Goal: Task Accomplishment & Management: Use online tool/utility

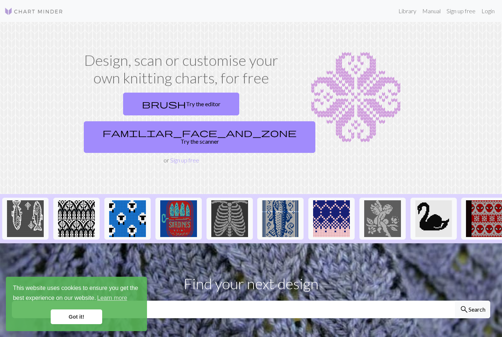
click at [487, 11] on link "Login" at bounding box center [487, 11] width 19 height 15
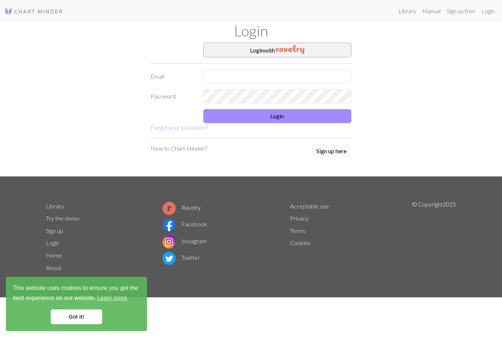
click at [297, 47] on img "button" at bounding box center [290, 49] width 28 height 9
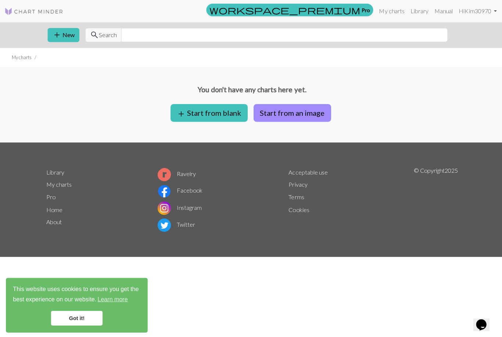
click at [230, 115] on button "add Start from blank" at bounding box center [208, 113] width 77 height 18
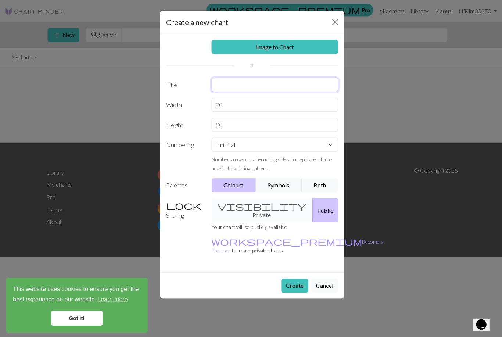
click at [267, 85] on input "text" at bounding box center [273, 85] width 126 height 14
click at [268, 87] on input "text" at bounding box center [273, 85] width 126 height 14
click at [270, 75] on div "Image to Chart Title Width 20 Height 20 Numbering Knit flat Knit in the round L…" at bounding box center [250, 152] width 183 height 237
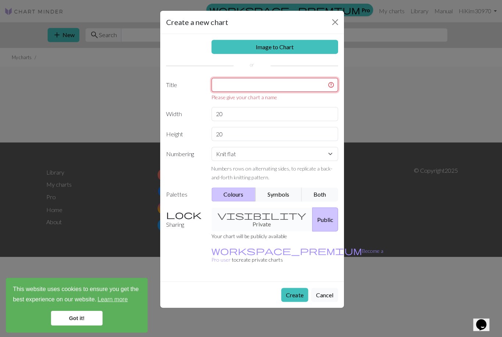
click at [274, 86] on input "text" at bounding box center [273, 85] width 126 height 14
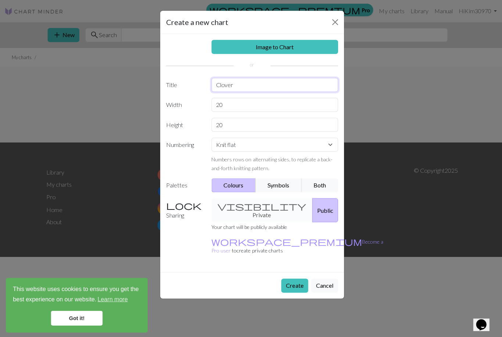
type input "Clover"
click at [264, 102] on input "20" at bounding box center [273, 104] width 126 height 14
click at [296, 104] on input "20" at bounding box center [273, 104] width 126 height 14
type input "2"
type input "90"
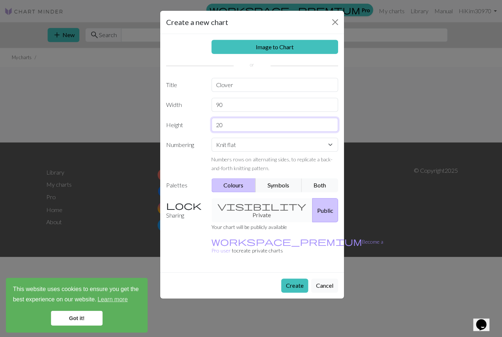
click at [258, 128] on input "20" at bounding box center [273, 124] width 126 height 14
type input "2"
type input "90"
click at [293, 277] on button "Create" at bounding box center [293, 284] width 27 height 14
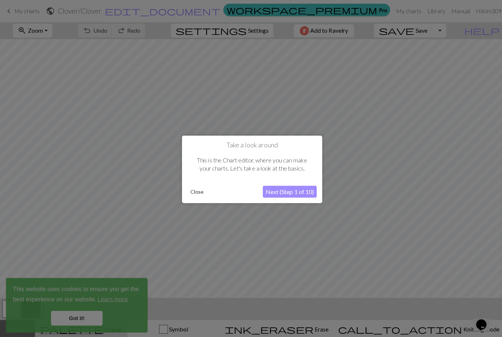
click at [195, 191] on button "Close" at bounding box center [196, 190] width 19 height 11
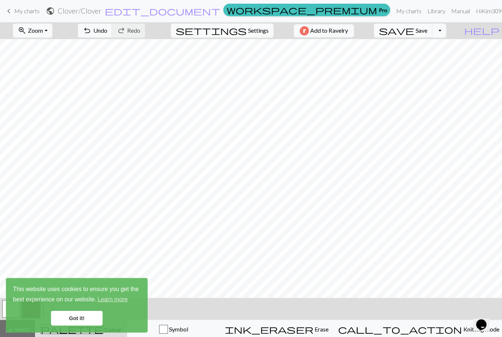
click at [83, 320] on link "Got it!" at bounding box center [76, 316] width 51 height 15
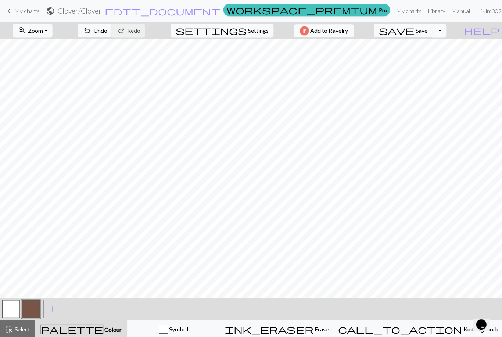
click at [98, 323] on link "Got it!" at bounding box center [76, 316] width 51 height 15
click at [103, 328] on span "Colour" at bounding box center [112, 327] width 18 height 7
click at [112, 34] on button "undo Undo Undo" at bounding box center [95, 31] width 34 height 14
click at [136, 34] on div "undo Undo Undo redo Redo Redo" at bounding box center [111, 30] width 78 height 17
click at [130, 33] on div "undo Undo Undo redo Redo Redo" at bounding box center [111, 30] width 78 height 17
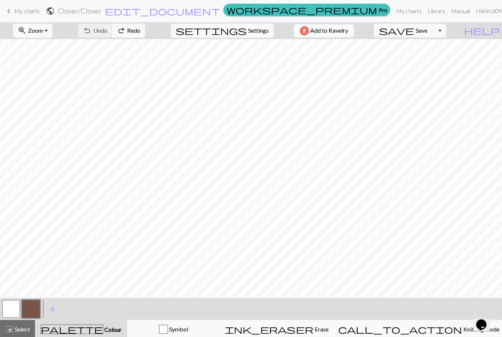
click at [47, 309] on button "add Add a colour" at bounding box center [52, 307] width 18 height 18
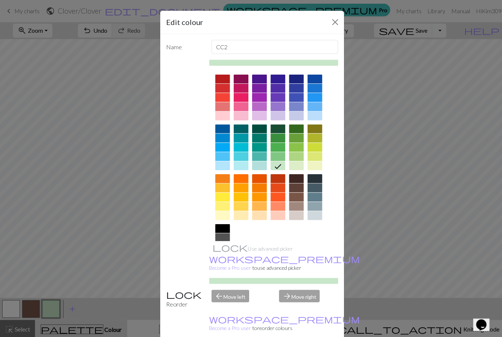
click at [314, 197] on div at bounding box center [313, 196] width 15 height 9
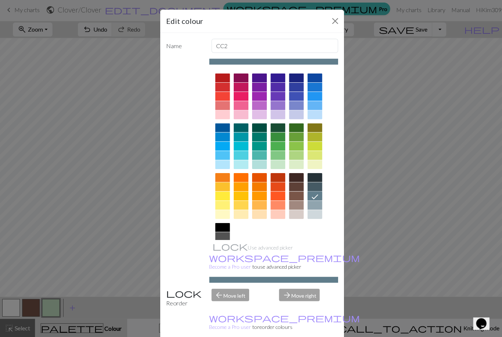
click at [295, 127] on div at bounding box center [295, 128] width 15 height 9
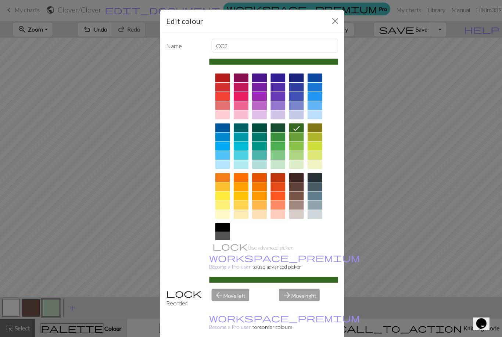
click at [314, 199] on div at bounding box center [313, 196] width 15 height 9
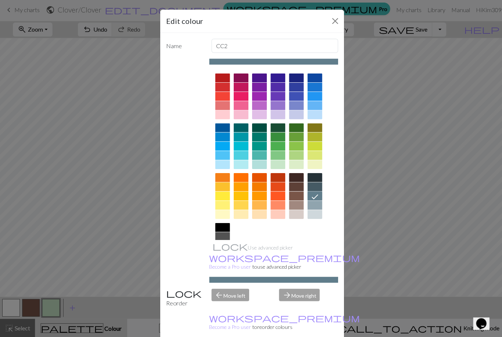
click at [314, 205] on div at bounding box center [313, 205] width 15 height 9
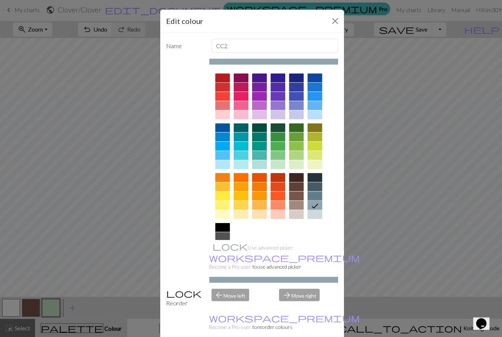
click at [316, 196] on div at bounding box center [313, 196] width 15 height 9
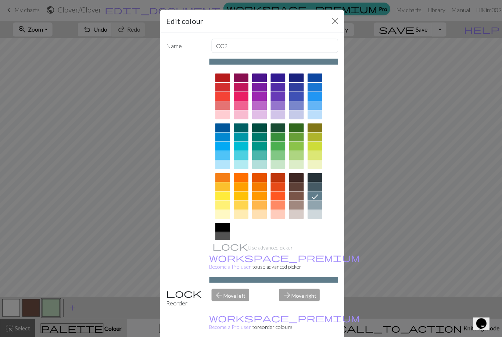
click at [305, 307] on div "arrow_forward Move right" at bounding box center [307, 297] width 68 height 19
click at [307, 307] on div "arrow_forward Move right" at bounding box center [307, 297] width 68 height 19
click at [306, 307] on div "arrow_forward Move right" at bounding box center [307, 297] width 68 height 19
click at [305, 307] on div "arrow_forward Move right" at bounding box center [307, 297] width 68 height 19
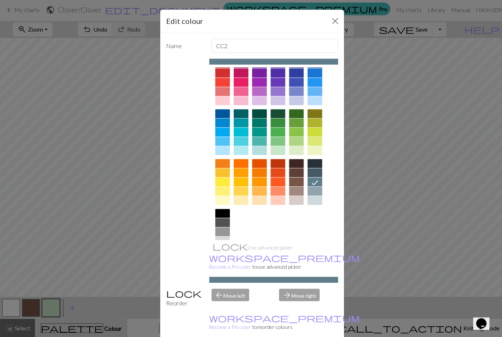
scroll to position [14, 0]
click at [375, 243] on div "Edit colour Name CC2 Use advanced picker workspace_premium Become a Pro user to…" at bounding box center [251, 168] width 502 height 337
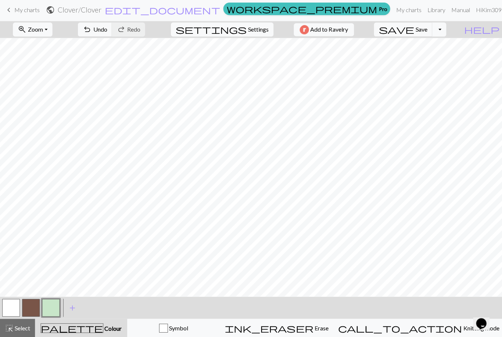
click at [71, 311] on span "add" at bounding box center [72, 307] width 9 height 10
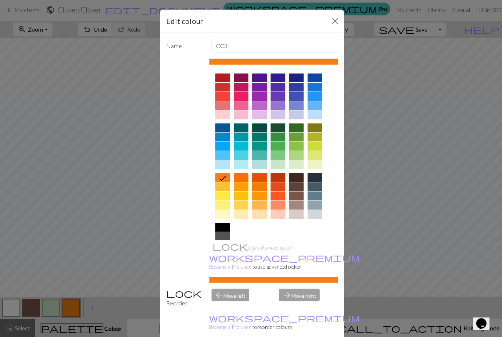
click at [312, 198] on div at bounding box center [313, 196] width 15 height 9
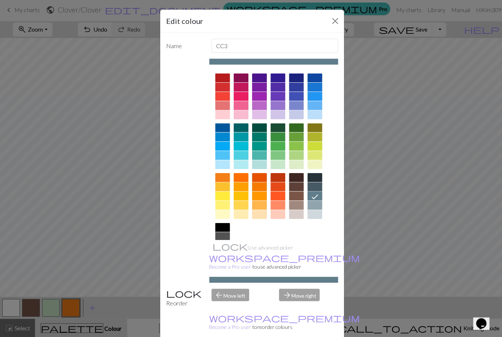
click at [187, 307] on div "Reorder" at bounding box center [183, 297] width 45 height 19
click at [364, 305] on div "Edit colour Name CC3 Use advanced picker workspace_premium Become a Pro user to…" at bounding box center [251, 168] width 502 height 337
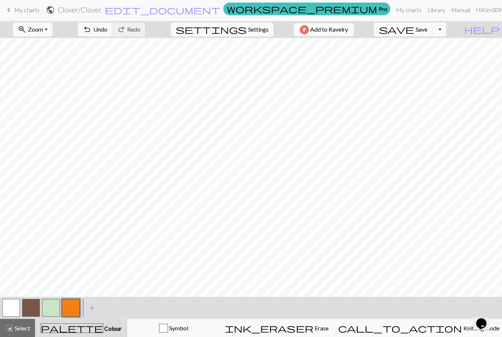
click at [50, 312] on button "button" at bounding box center [51, 308] width 18 height 18
click at [50, 308] on button "button" at bounding box center [51, 308] width 18 height 18
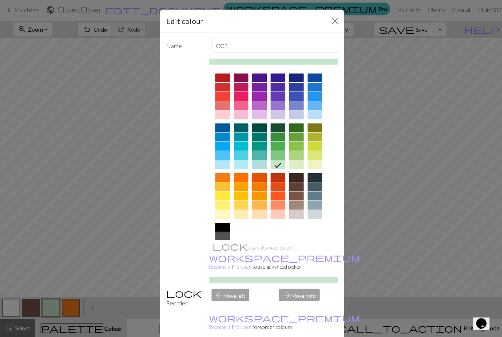
click at [312, 164] on div at bounding box center [313, 165] width 15 height 9
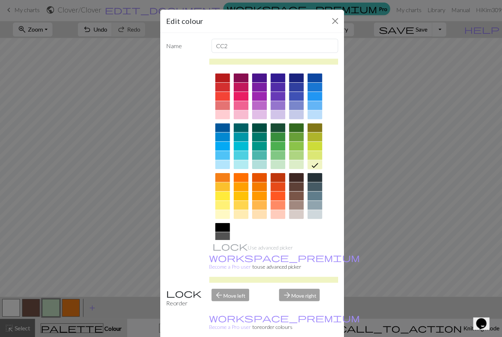
click at [315, 203] on div at bounding box center [313, 205] width 15 height 9
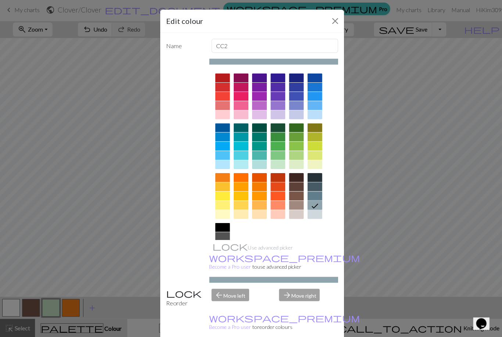
click at [292, 307] on div "arrow_forward Move right" at bounding box center [307, 297] width 68 height 19
click at [298, 307] on div "arrow_forward Move right" at bounding box center [307, 297] width 68 height 19
click at [236, 307] on div "arrow_back Move left" at bounding box center [240, 297] width 68 height 19
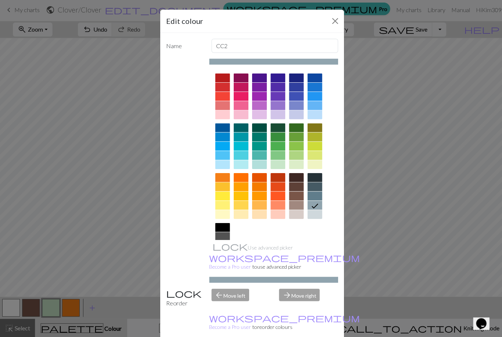
click at [235, 307] on div "arrow_back Move left" at bounding box center [240, 297] width 68 height 19
click at [377, 316] on div "Edit colour Name CC2 Use advanced picker workspace_premium Become a Pro user to…" at bounding box center [251, 168] width 502 height 337
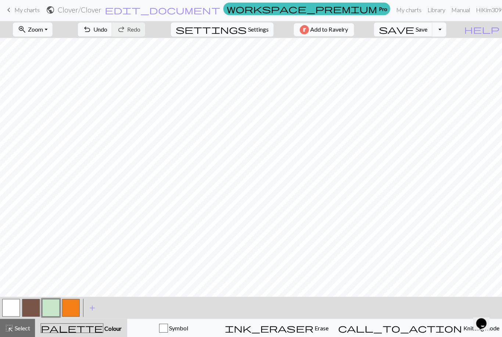
click at [54, 310] on button "button" at bounding box center [51, 308] width 18 height 18
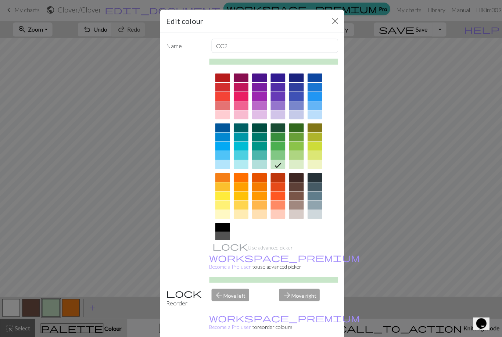
click at [316, 198] on div at bounding box center [313, 196] width 15 height 9
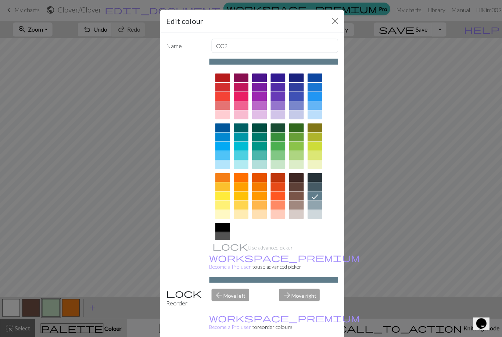
click at [316, 198] on icon at bounding box center [313, 196] width 9 height 9
click at [318, 194] on div at bounding box center [315, 197] width 12 height 10
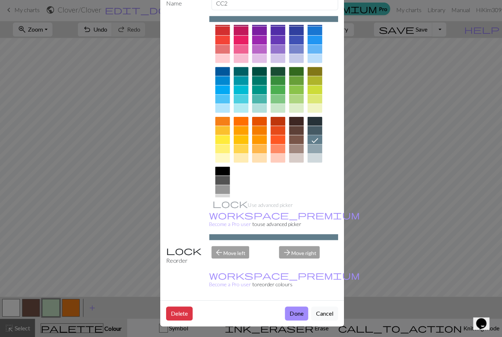
scroll to position [42, 0]
click at [297, 313] on button "Done" at bounding box center [295, 314] width 23 height 14
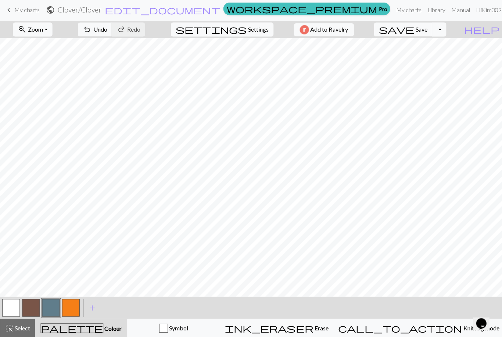
click at [70, 311] on button "button" at bounding box center [71, 308] width 18 height 18
click at [73, 308] on button "button" at bounding box center [71, 308] width 18 height 18
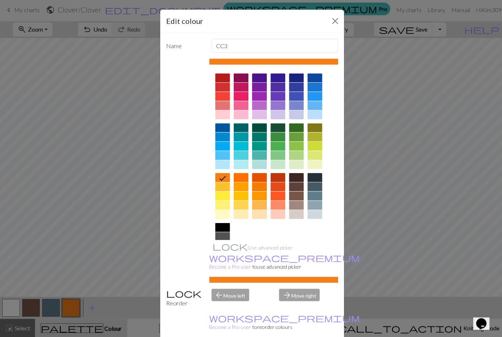
click at [241, 196] on div at bounding box center [240, 196] width 15 height 9
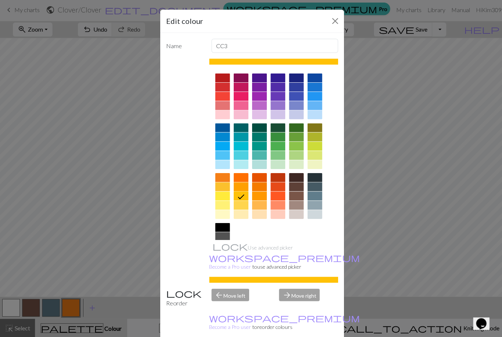
click at [354, 201] on div "Edit colour Name CC3 Use advanced picker workspace_premium Become a Pro user to…" at bounding box center [251, 168] width 502 height 337
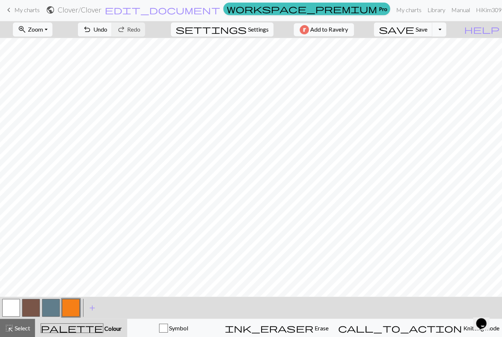
click at [71, 310] on button "button" at bounding box center [71, 308] width 18 height 18
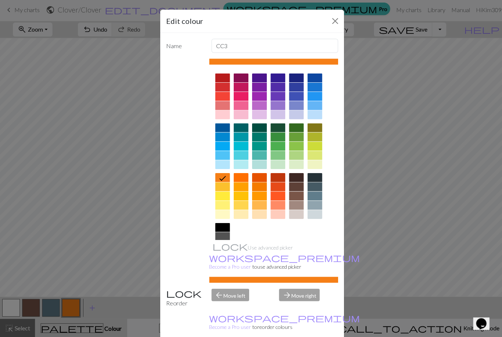
click at [256, 145] on div at bounding box center [258, 146] width 15 height 9
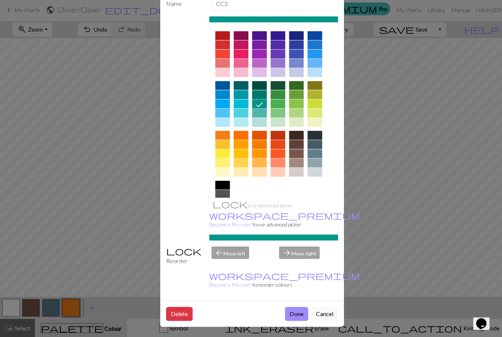
click at [296, 313] on button "Done" at bounding box center [295, 314] width 23 height 14
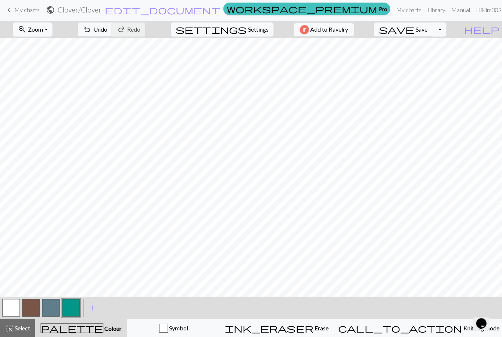
click at [91, 28] on span "undo" at bounding box center [86, 30] width 9 height 10
click at [91, 26] on span "undo" at bounding box center [86, 30] width 9 height 10
click at [51, 307] on button "button" at bounding box center [51, 308] width 18 height 18
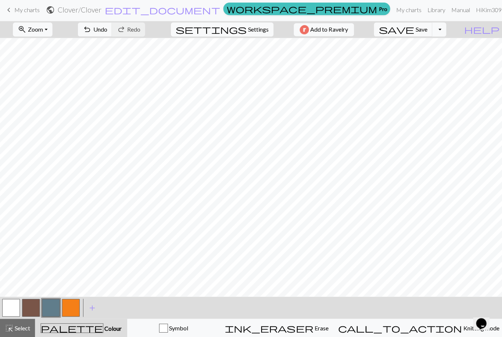
click at [329, 333] on button "ink_eraser Erase Erase" at bounding box center [275, 327] width 113 height 18
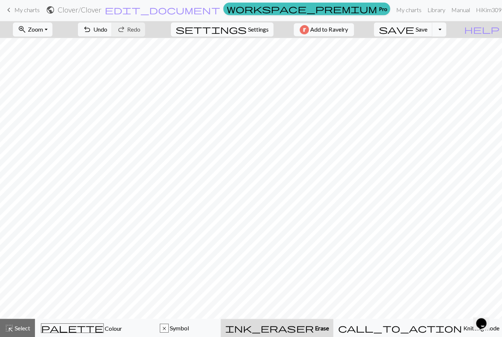
click at [103, 329] on span "Colour" at bounding box center [112, 327] width 18 height 7
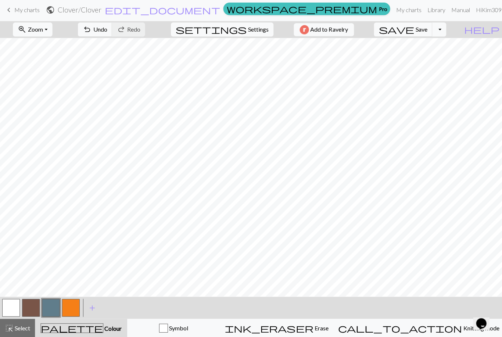
click at [327, 324] on span "Erase" at bounding box center [319, 327] width 15 height 7
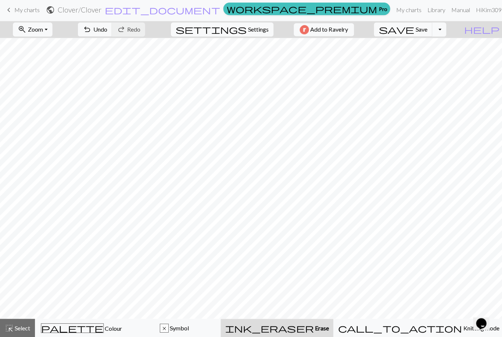
click at [103, 327] on span "Colour" at bounding box center [112, 327] width 18 height 7
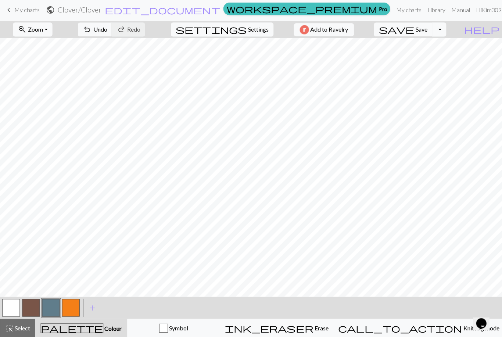
click at [326, 330] on span "Erase" at bounding box center [319, 327] width 15 height 7
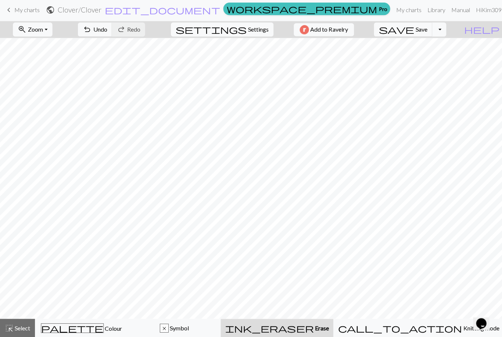
click at [107, 330] on span "Colour" at bounding box center [112, 327] width 18 height 7
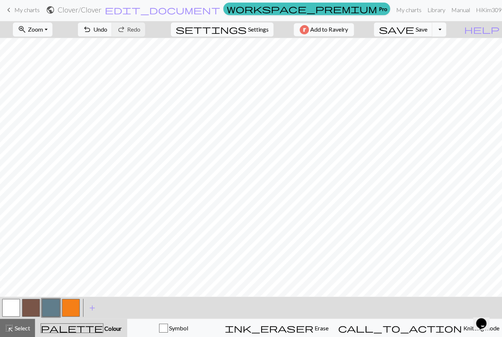
click at [76, 306] on button "button" at bounding box center [71, 308] width 18 height 18
click at [54, 308] on button "button" at bounding box center [51, 308] width 18 height 18
click at [70, 308] on button "button" at bounding box center [71, 308] width 18 height 18
click at [75, 307] on button "button" at bounding box center [71, 308] width 18 height 18
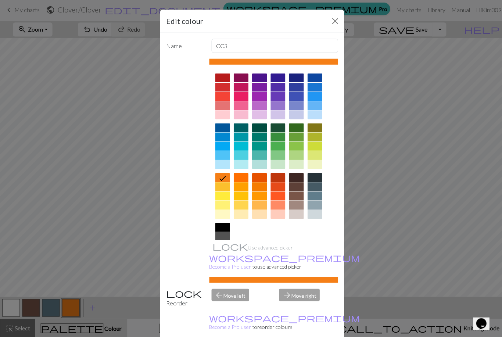
click at [223, 214] on div at bounding box center [221, 214] width 15 height 9
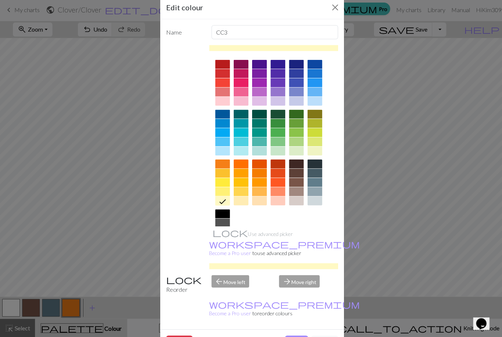
scroll to position [42, 0]
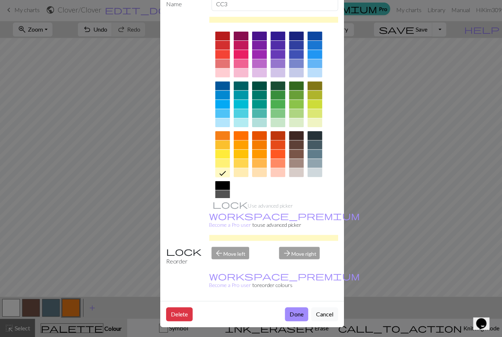
click at [295, 314] on button "Done" at bounding box center [295, 314] width 23 height 14
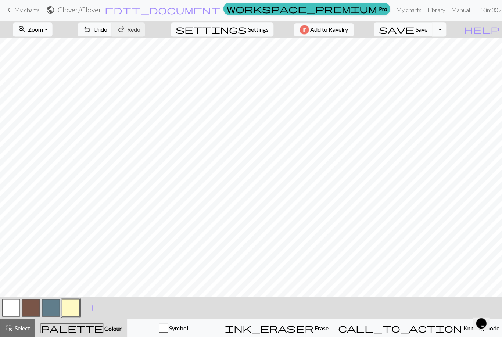
click at [54, 306] on button "button" at bounding box center [51, 308] width 18 height 18
click at [66, 314] on button "button" at bounding box center [71, 308] width 18 height 18
click at [68, 316] on div "< >" at bounding box center [40, 307] width 79 height 22
click at [50, 310] on button "button" at bounding box center [51, 308] width 18 height 18
click at [112, 30] on button "undo Undo Undo" at bounding box center [95, 31] width 34 height 14
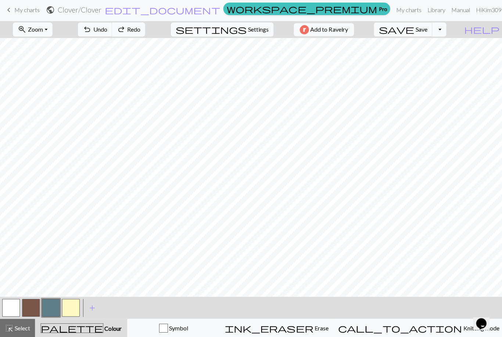
click at [112, 30] on button "undo Undo Undo" at bounding box center [95, 31] width 34 height 14
click at [112, 24] on button "undo Undo Undo" at bounding box center [95, 31] width 34 height 14
click at [132, 18] on nav "keyboard_arrow_left My charts public Clover / Clover edit_document Edit setting…" at bounding box center [251, 11] width 502 height 22
click at [107, 28] on span "Undo" at bounding box center [100, 30] width 14 height 7
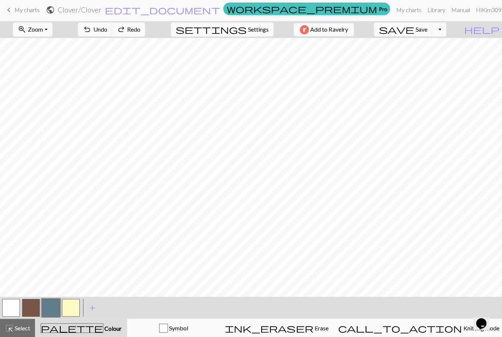
click at [107, 29] on span "Undo" at bounding box center [100, 30] width 14 height 7
click at [112, 33] on button "undo Undo Undo" at bounding box center [95, 31] width 34 height 14
click at [68, 304] on button "button" at bounding box center [71, 308] width 18 height 18
click at [91, 29] on span "undo" at bounding box center [86, 30] width 9 height 10
click at [55, 301] on button "button" at bounding box center [51, 308] width 18 height 18
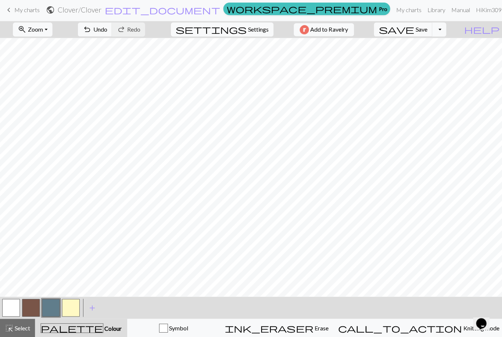
click at [91, 26] on span "undo" at bounding box center [86, 30] width 9 height 10
click at [71, 310] on button "button" at bounding box center [71, 308] width 18 height 18
click at [91, 28] on span "undo" at bounding box center [86, 30] width 9 height 10
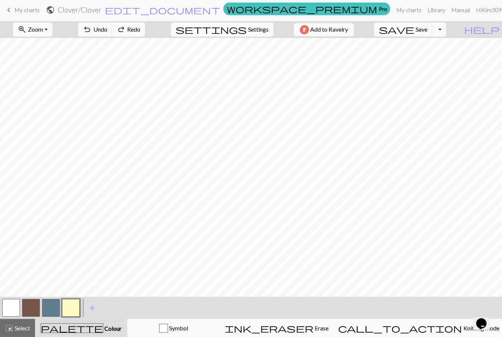
click at [327, 321] on button "ink_eraser Erase Erase" at bounding box center [275, 327] width 113 height 18
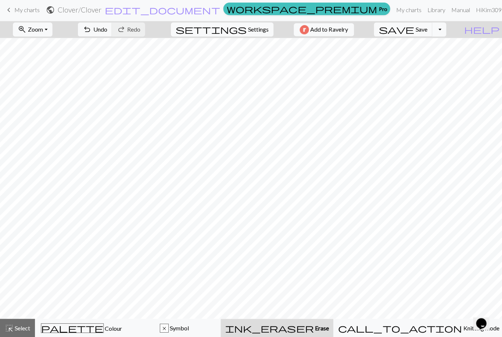
click at [112, 29] on button "undo Undo Undo" at bounding box center [95, 31] width 34 height 14
click at [107, 28] on span "Undo" at bounding box center [100, 30] width 14 height 7
click at [107, 27] on span "Undo" at bounding box center [100, 30] width 14 height 7
click at [107, 31] on span "Undo" at bounding box center [100, 30] width 14 height 7
